Goal: Check status: Check status

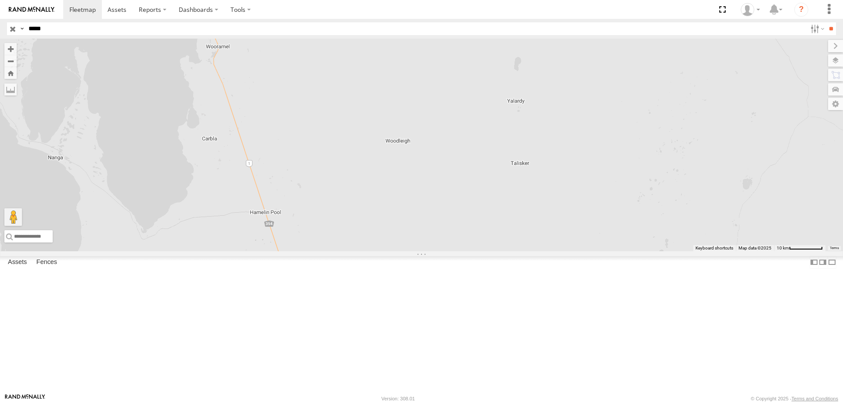
select select "**********"
type input "*****"
click at [826, 22] on input "**" at bounding box center [831, 28] width 10 height 13
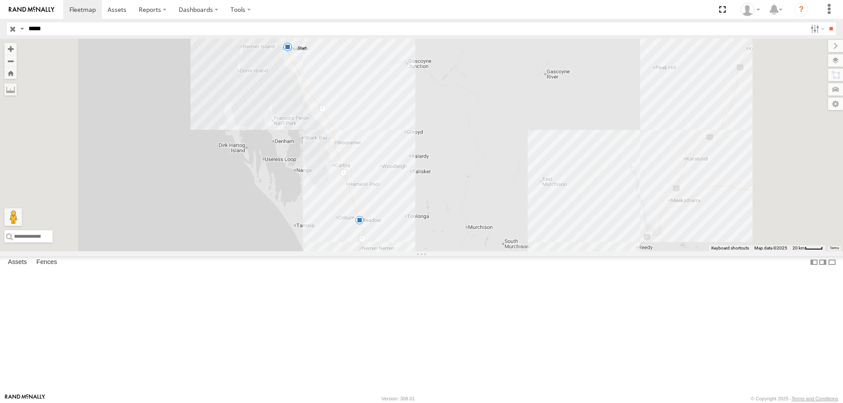
click at [0, 0] on div "Linehaul" at bounding box center [0, 0] width 0 height 0
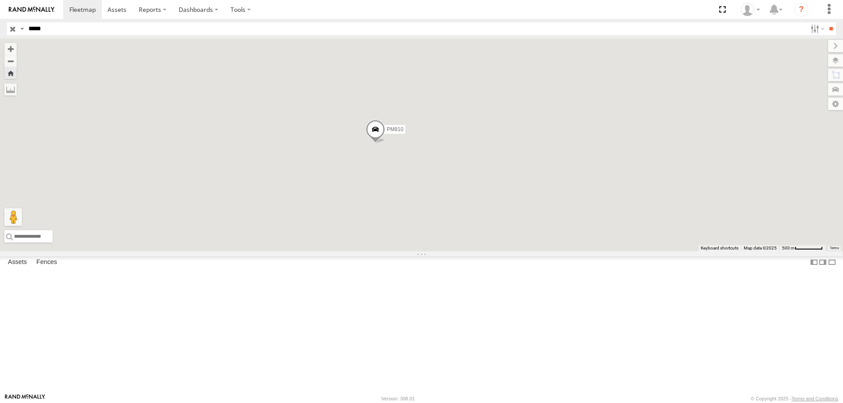
drag, startPoint x: 527, startPoint y: 235, endPoint x: 492, endPoint y: 233, distance: 35.2
click at [492, 233] on div "02:26 Fri 22:51 Thu 23:03 Thu 05:03 Fri PM810" at bounding box center [421, 145] width 843 height 213
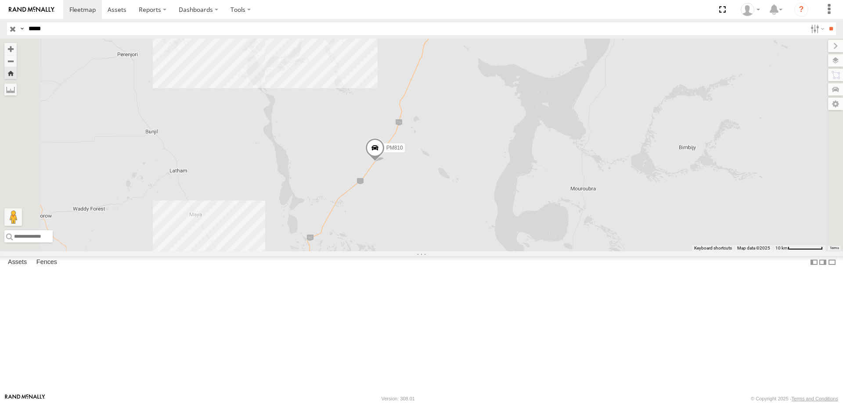
drag, startPoint x: 497, startPoint y: 259, endPoint x: 492, endPoint y: 253, distance: 8.1
click at [492, 252] on div "02:26 Fri 22:51 Thu 23:03 Thu 05:03 Fri PM810" at bounding box center [421, 145] width 843 height 213
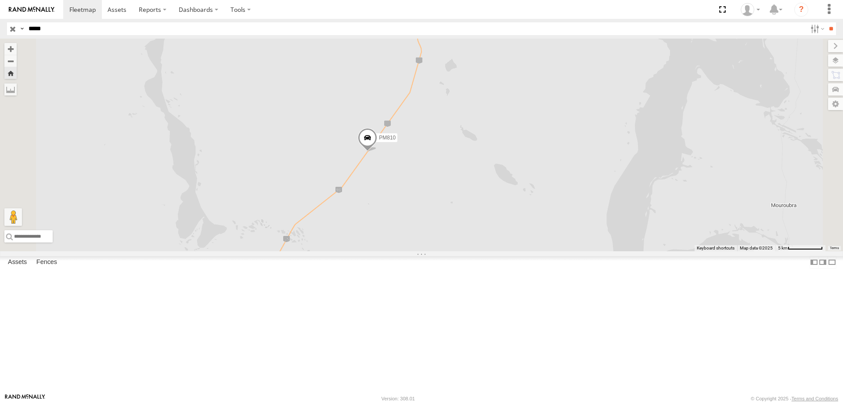
drag, startPoint x: 523, startPoint y: 255, endPoint x: 521, endPoint y: 237, distance: 18.0
click at [521, 237] on div "02:26 Fri 22:51 Thu 23:03 Thu 05:03 Fri PM810" at bounding box center [421, 145] width 843 height 213
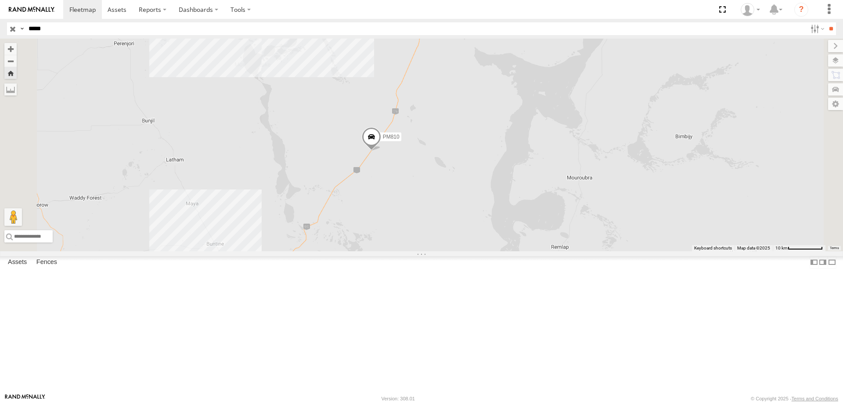
drag, startPoint x: 526, startPoint y: 215, endPoint x: 508, endPoint y: 220, distance: 18.8
click at [508, 220] on div "02:26 Fri 22:51 Thu 23:03 Thu 05:03 Fri PM810" at bounding box center [421, 145] width 843 height 213
click at [0, 0] on label at bounding box center [0, 0] width 0 height 0
click at [344, 252] on div "02:26 Fri 22:51 Thu 23:03 Thu 05:03 Fri PM810" at bounding box center [421, 145] width 843 height 213
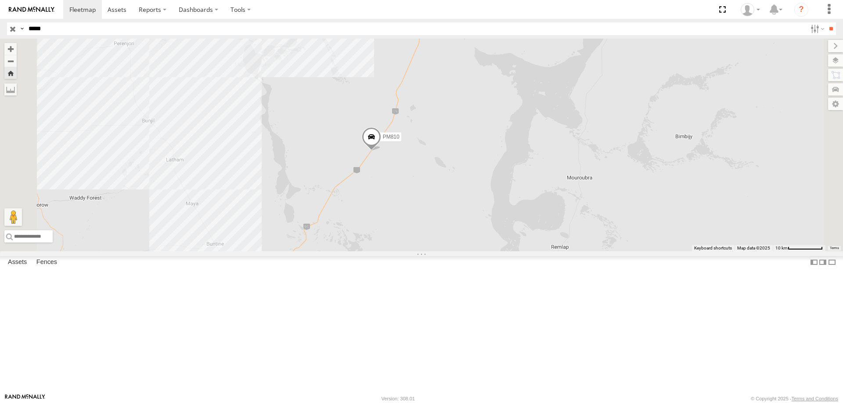
click at [381, 151] on span at bounding box center [371, 139] width 19 height 24
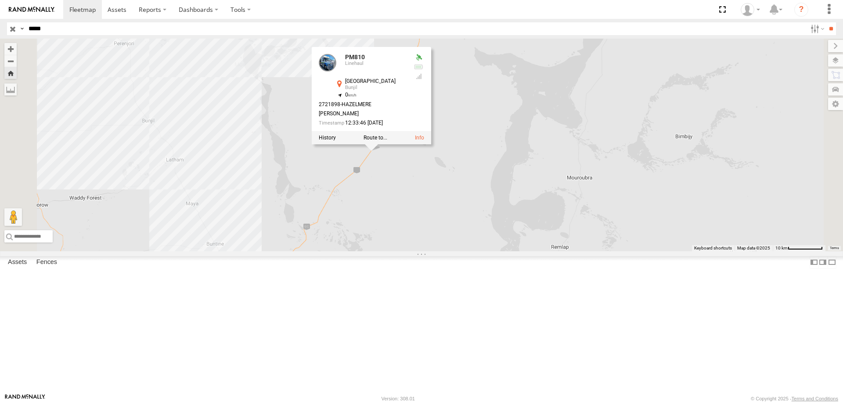
click at [448, 230] on div "02:26 Fri 22:51 Thu 23:03 Thu 05:03 Fri PM810 PM810 [GEOGRAPHIC_DATA] -29.73595…" at bounding box center [421, 145] width 843 height 213
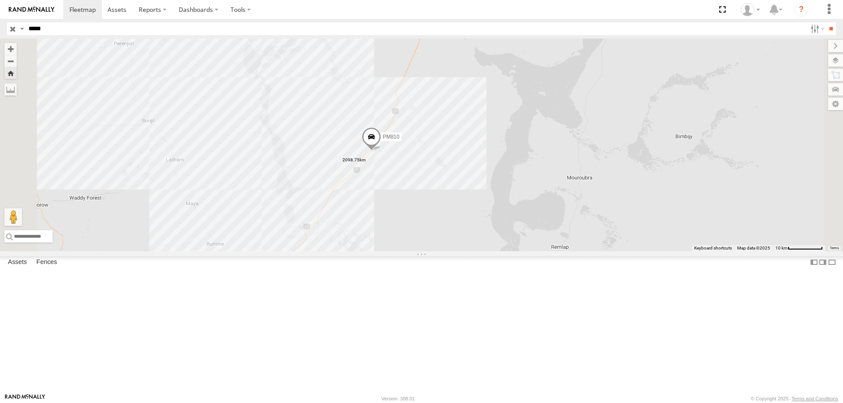
click at [0, 0] on label at bounding box center [0, 0] width 0 height 0
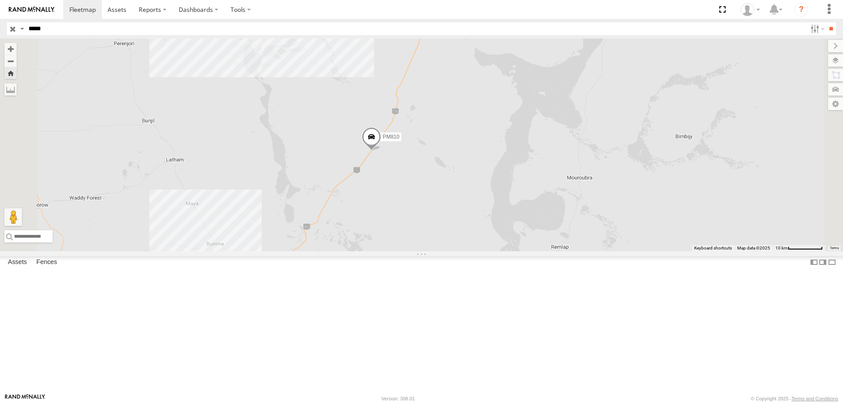
click at [480, 223] on div "02:26 Fri 22:51 Thu 23:03 Thu 05:03 Fri PM810" at bounding box center [421, 145] width 843 height 213
click at [349, 252] on div "02:26 Fri 22:51 Thu 23:03 Thu 05:03 Fri PM810" at bounding box center [421, 145] width 843 height 213
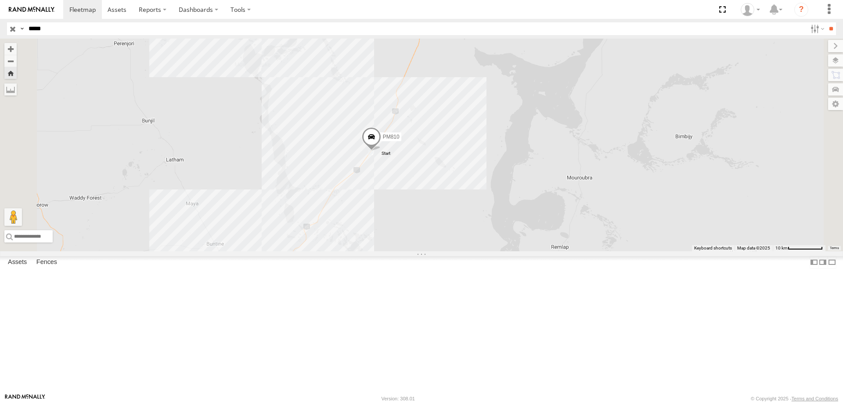
click at [243, 292] on img "63.71km" at bounding box center [237, 286] width 12 height 12
